Goal: Navigation & Orientation: Go to known website

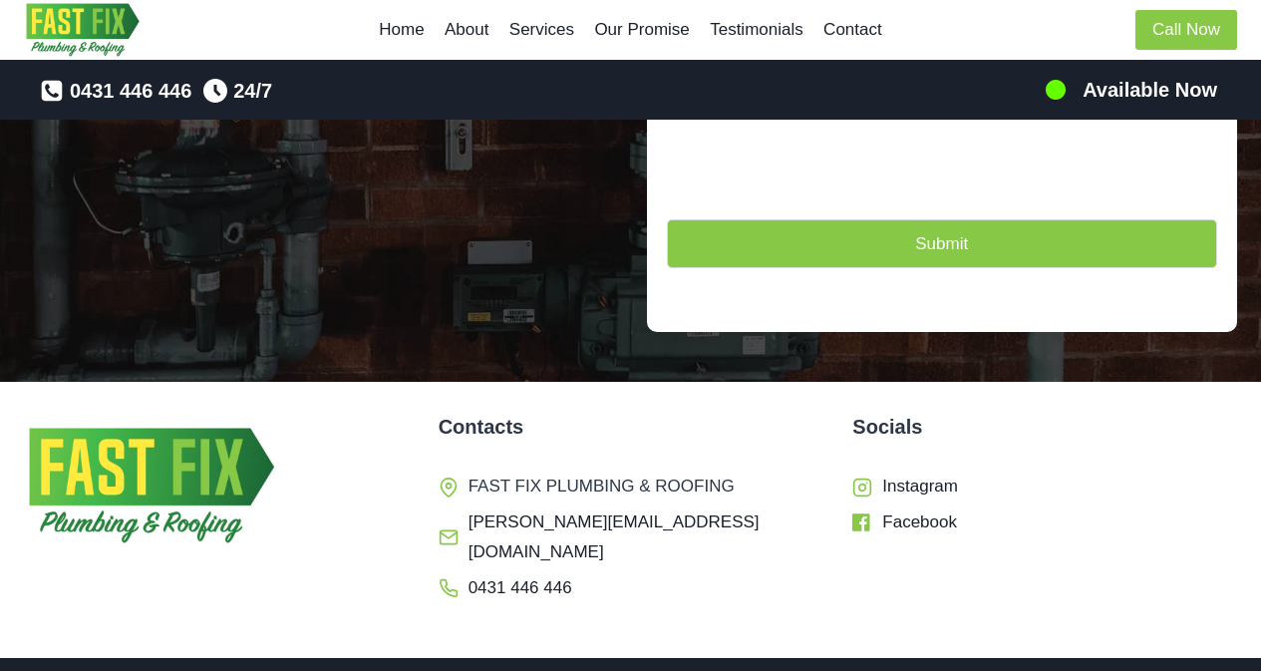
scroll to position [4980, 0]
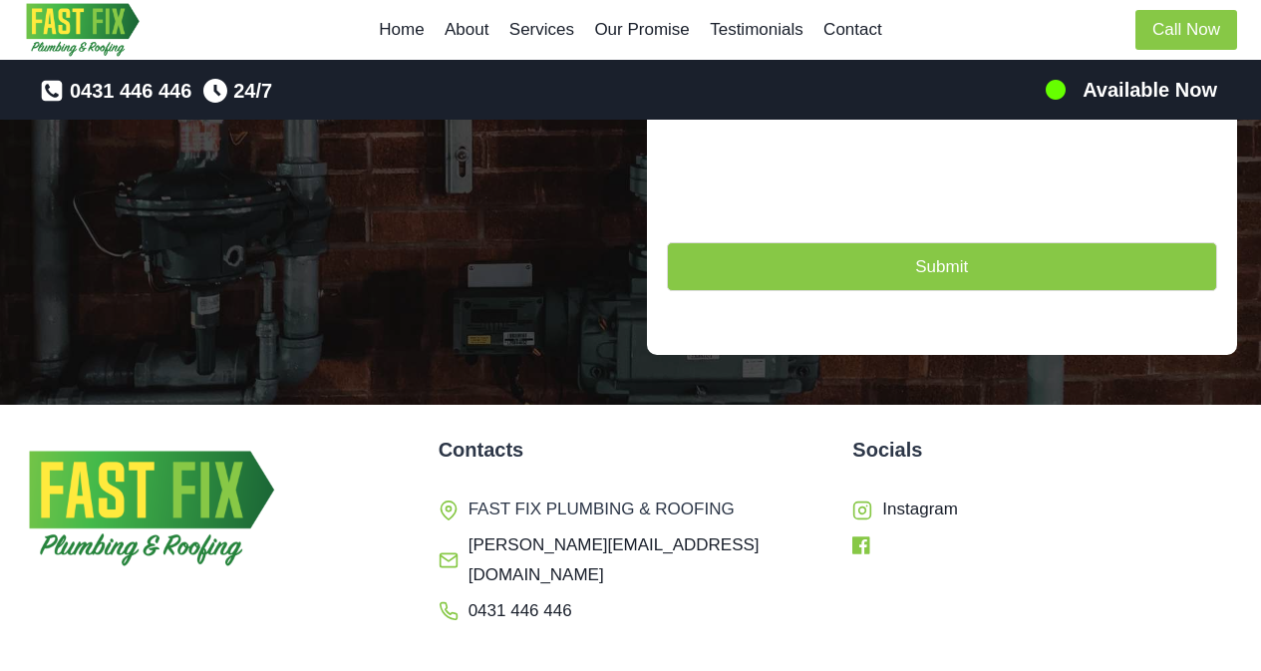
click at [891, 530] on span "Facebook" at bounding box center [919, 545] width 75 height 31
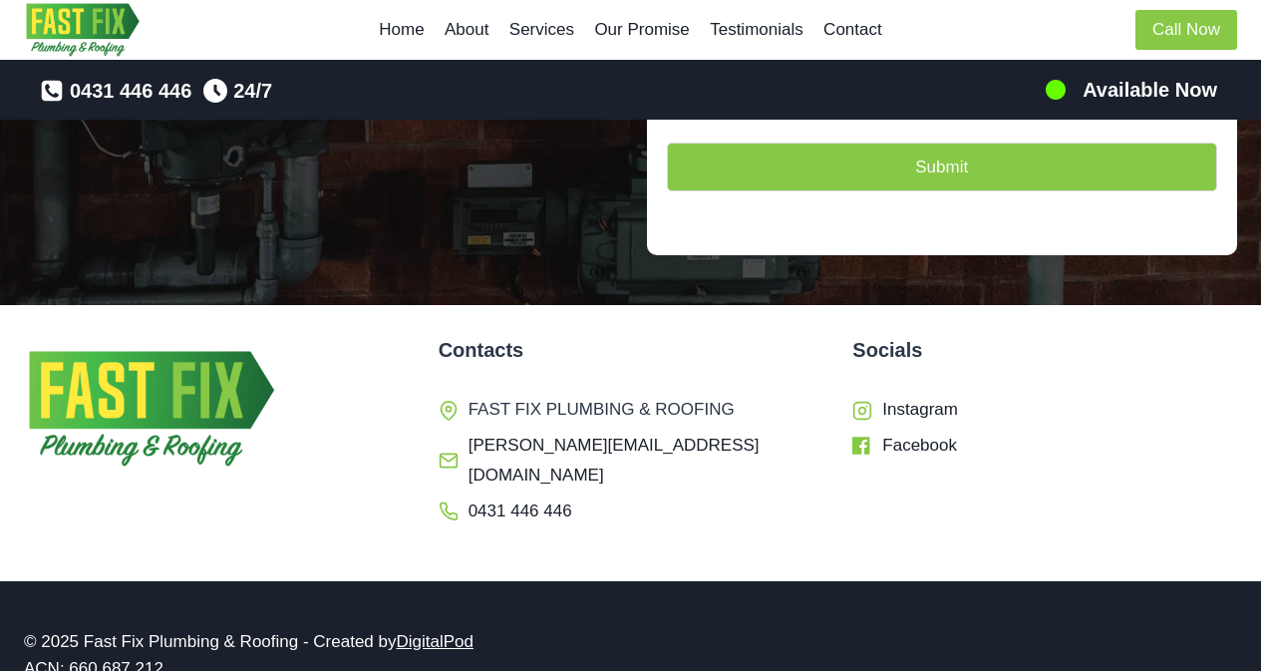
click at [1011, 24] on div at bounding box center [1013, 30] width 243 height 60
